Goal: Task Accomplishment & Management: Manage account settings

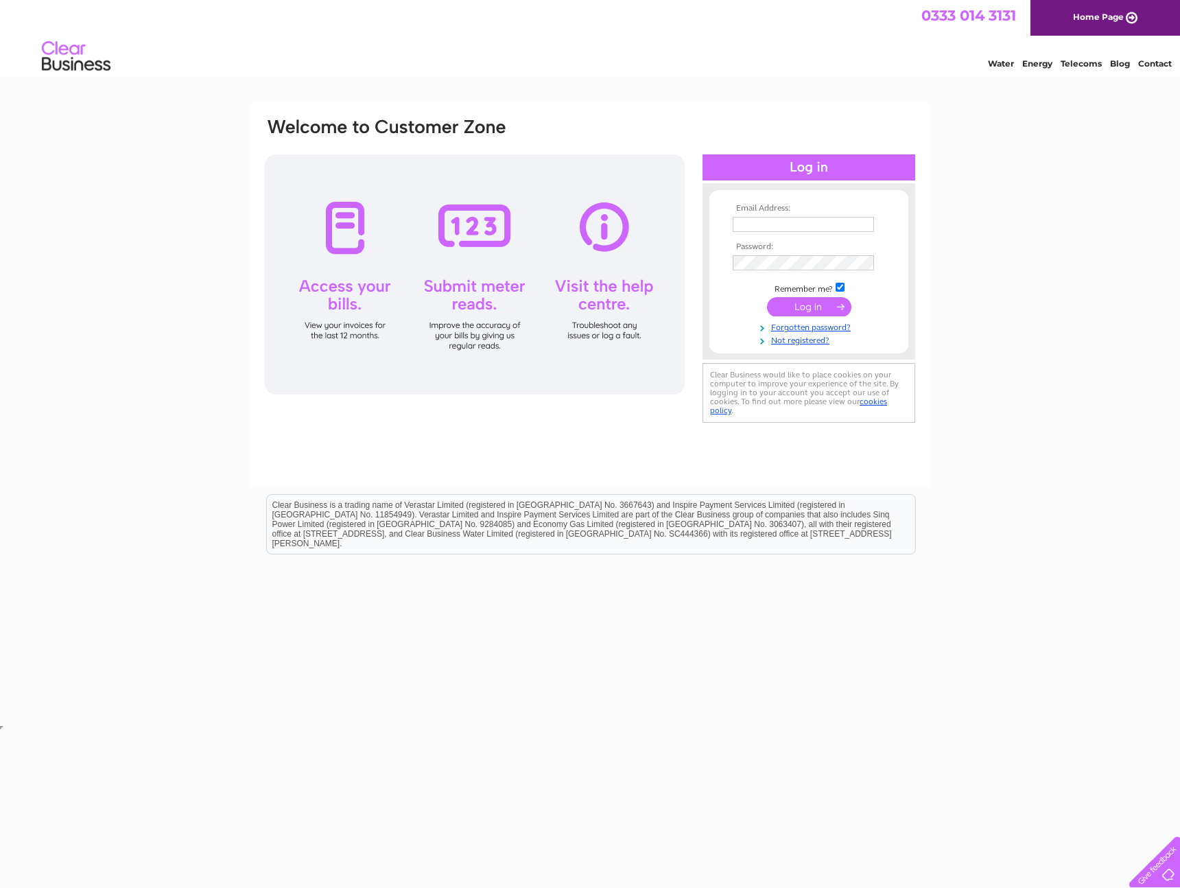
type input "churchtowncarpets@outlook.com"
click at [785, 310] on input "submit" at bounding box center [809, 306] width 84 height 19
click at [726, 256] on form "Email Address: churchtowncarpets@outlook.com Password: Forgotten password?" at bounding box center [808, 282] width 199 height 156
click at [767, 298] on input "submit" at bounding box center [809, 307] width 84 height 19
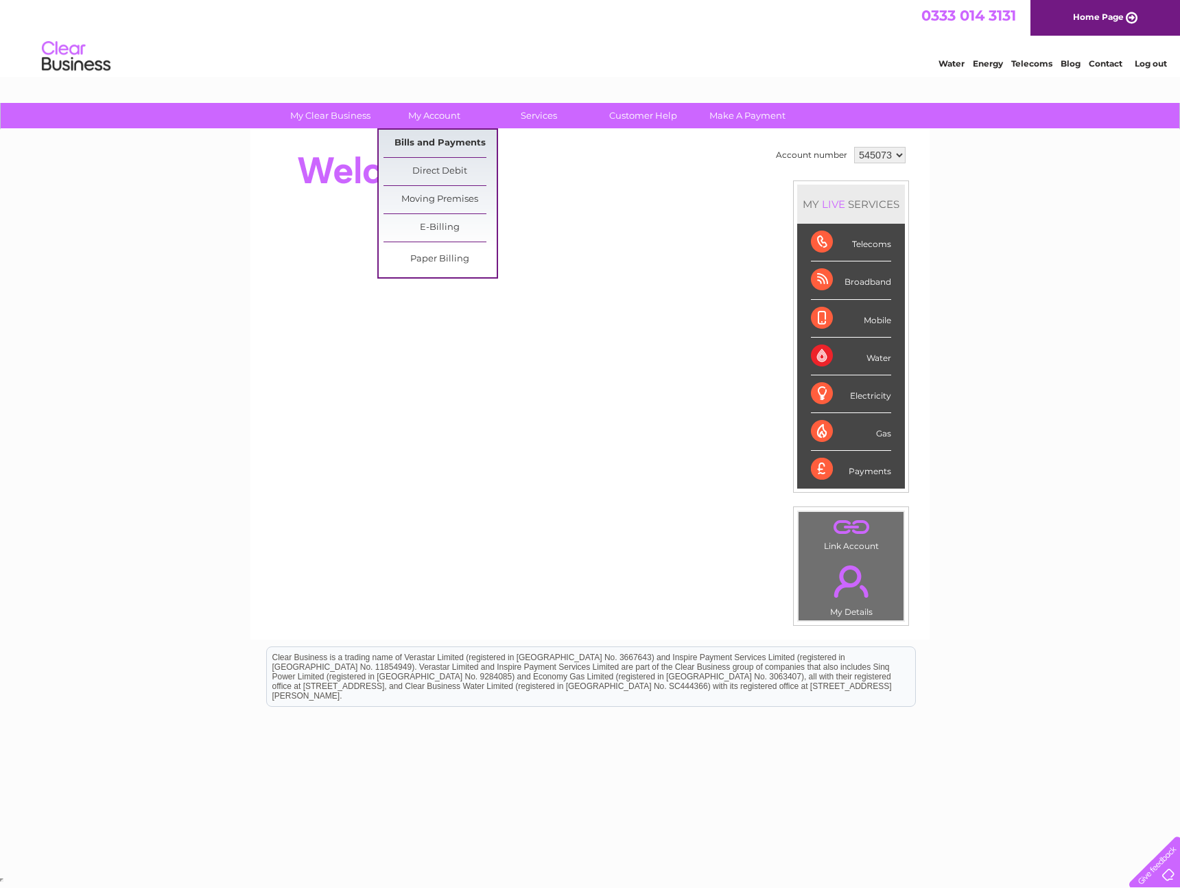
click at [429, 140] on link "Bills and Payments" at bounding box center [440, 143] width 113 height 27
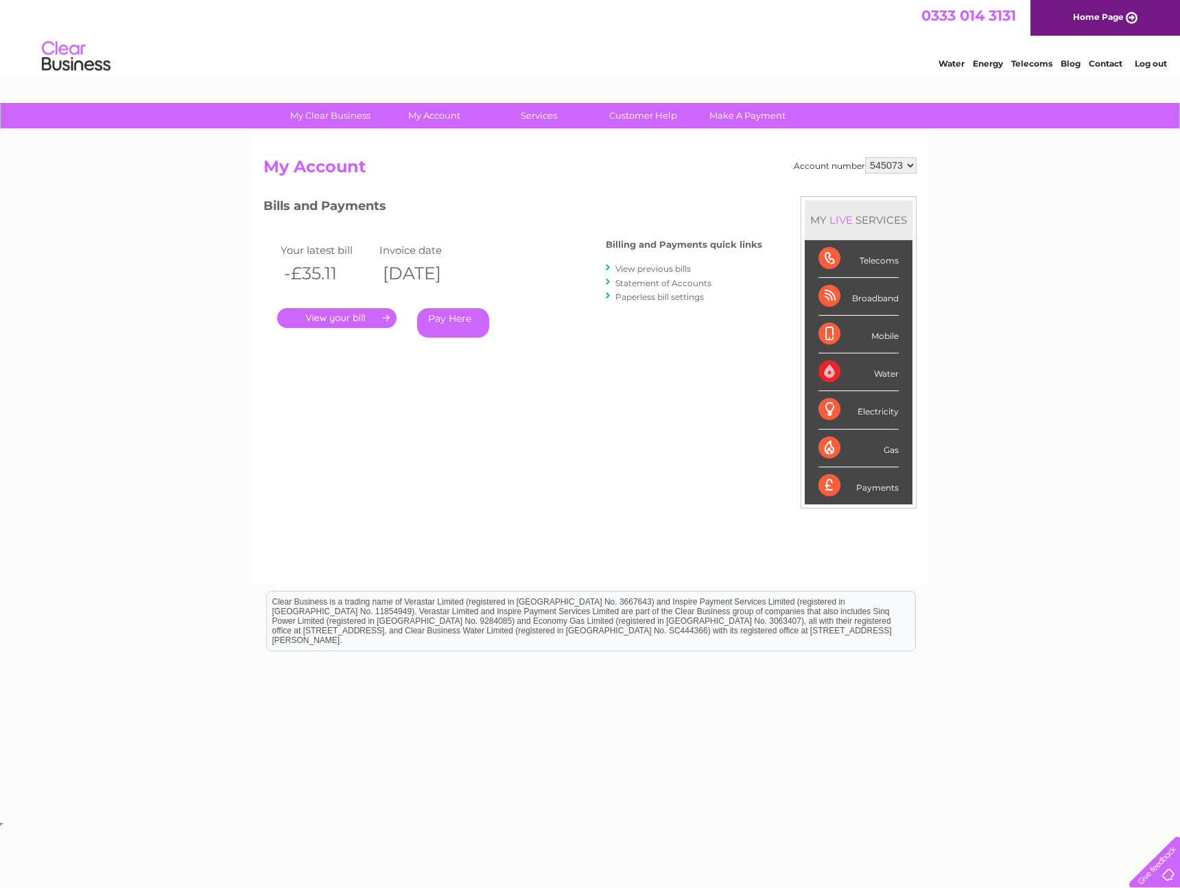
click at [667, 268] on link "View previous bills" at bounding box center [652, 268] width 75 height 10
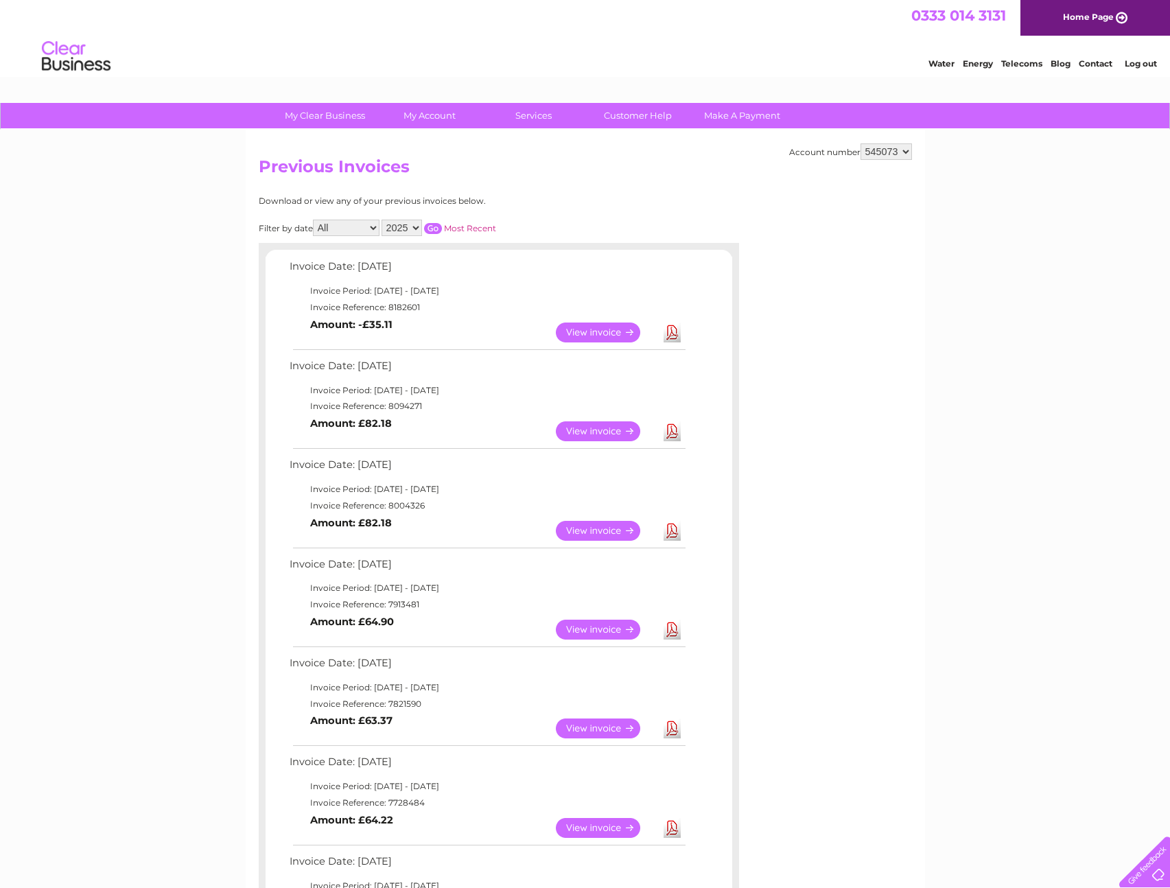
click at [606, 337] on link "View" at bounding box center [606, 332] width 101 height 20
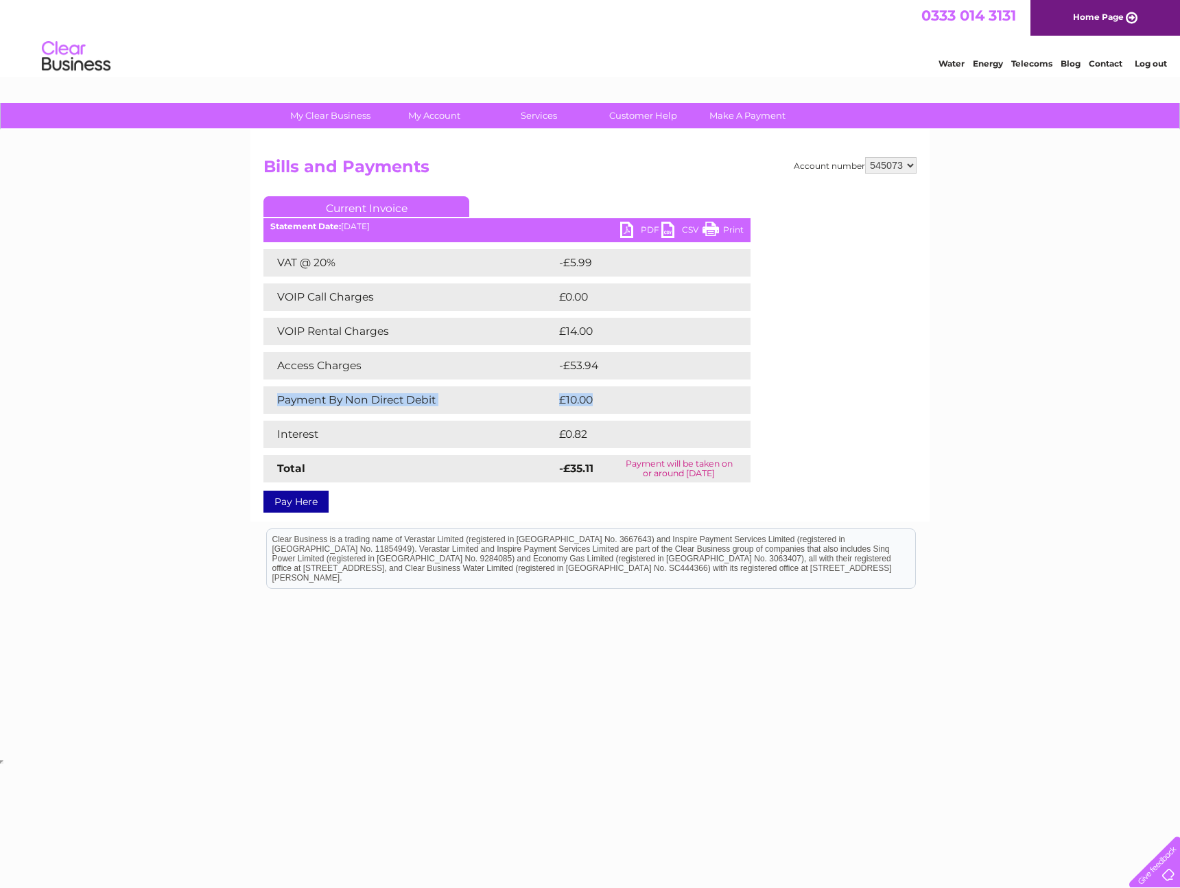
drag, startPoint x: 279, startPoint y: 401, endPoint x: 640, endPoint y: 395, distance: 360.9
click at [640, 395] on tr "Payment By Non Direct Debit £10.00" at bounding box center [506, 399] width 487 height 27
click at [950, 440] on div "My Clear Business Login Details My Details My Preferences Link Account My Accou…" at bounding box center [590, 429] width 1180 height 653
click at [644, 232] on link "PDF" at bounding box center [640, 232] width 41 height 20
